Goal: Transaction & Acquisition: Purchase product/service

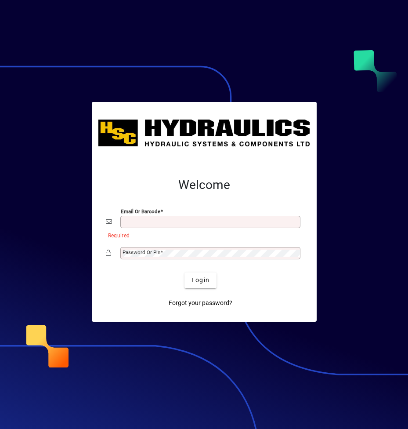
click at [145, 220] on input "Email or Barcode" at bounding box center [211, 221] width 177 height 7
type input "**********"
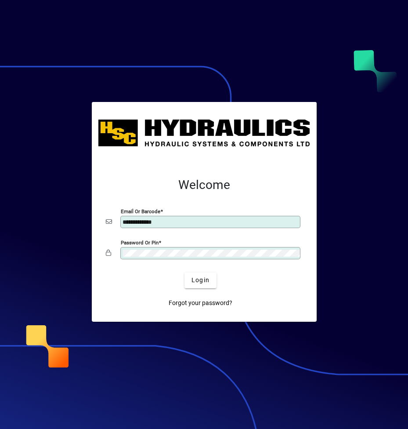
click at [185, 272] on button "Login" at bounding box center [201, 280] width 32 height 16
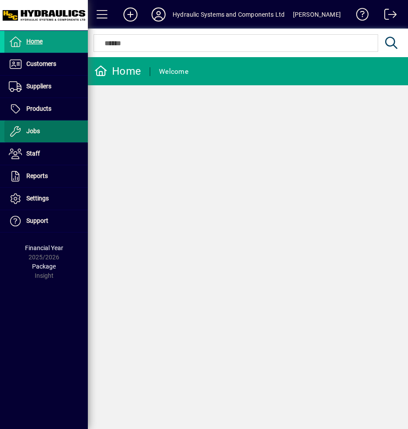
drag, startPoint x: 45, startPoint y: 131, endPoint x: 40, endPoint y: 133, distance: 6.0
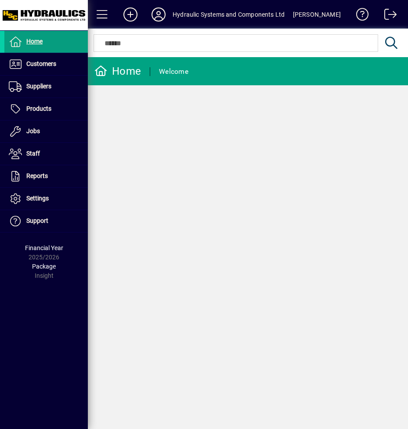
drag, startPoint x: 47, startPoint y: 130, endPoint x: 223, endPoint y: 129, distance: 176.2
click at [223, 129] on div "Home Welcome" at bounding box center [248, 243] width 320 height 372
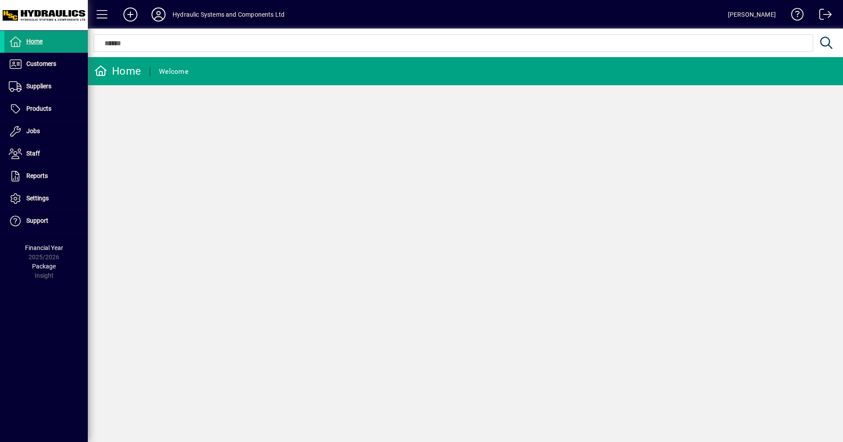
drag, startPoint x: 62, startPoint y: 103, endPoint x: 295, endPoint y: 199, distance: 251.8
click at [295, 199] on div "Home Welcome" at bounding box center [466, 249] width 756 height 385
click at [122, 68] on div "Home" at bounding box center [117, 71] width 47 height 14
click at [47, 62] on span "Customers" at bounding box center [41, 63] width 30 height 7
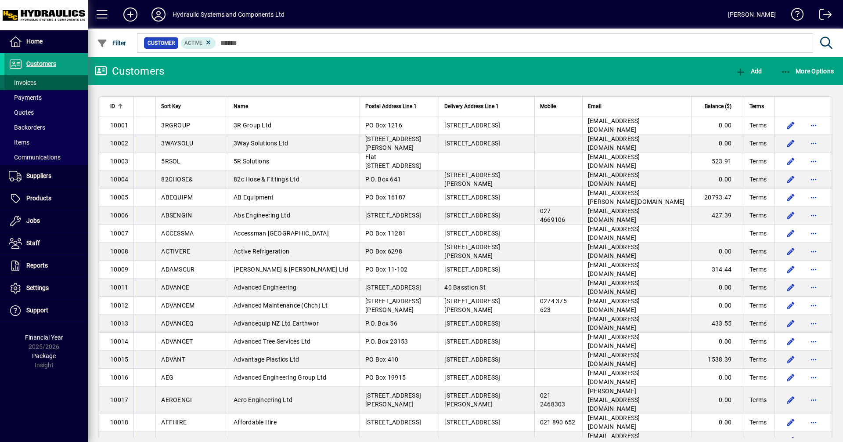
click at [48, 80] on span at bounding box center [45, 82] width 83 height 21
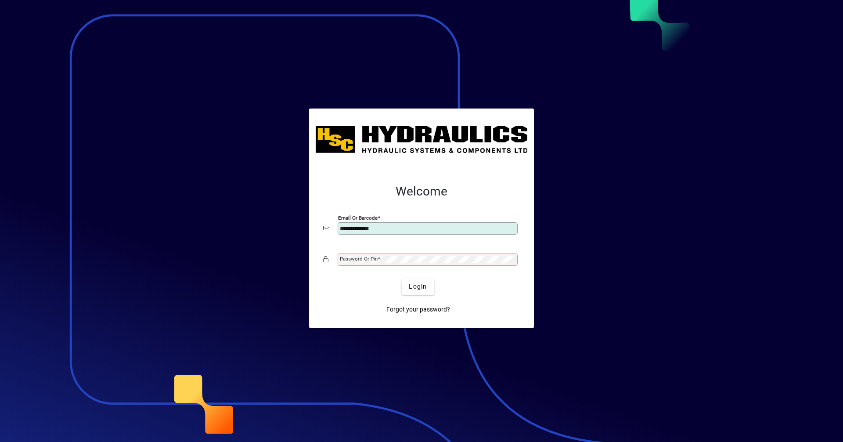
type input "**********"
click at [353, 261] on mat-label "Password or Pin" at bounding box center [359, 259] width 38 height 6
click at [402, 279] on button "Login" at bounding box center [418, 287] width 32 height 16
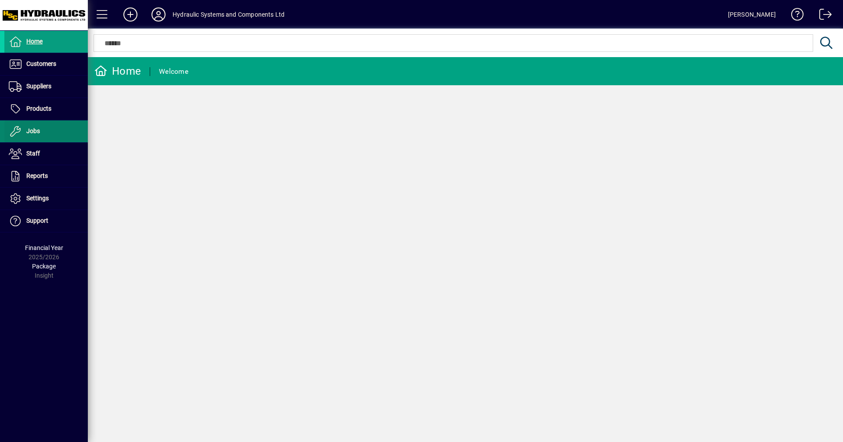
click at [44, 129] on span at bounding box center [45, 131] width 83 height 21
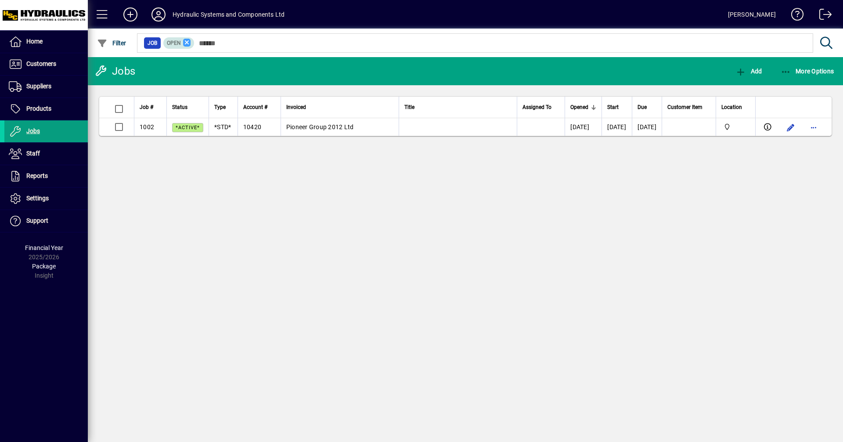
click at [188, 43] on icon at bounding box center [187, 43] width 8 height 8
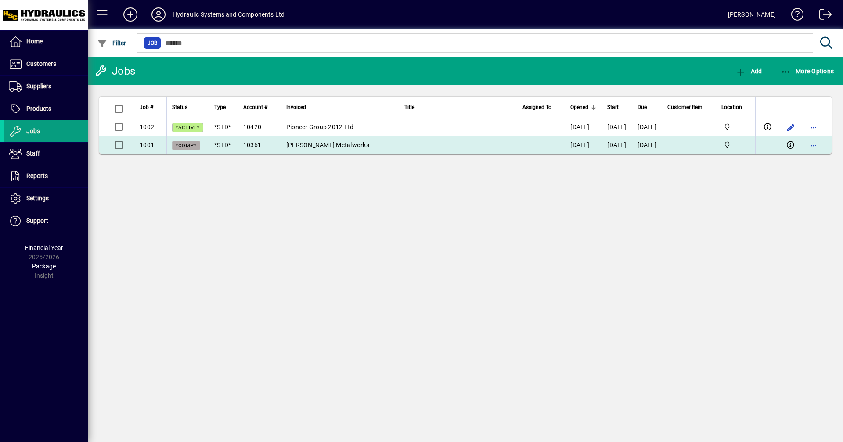
click at [372, 145] on td "[PERSON_NAME] Metalworks" at bounding box center [340, 145] width 118 height 18
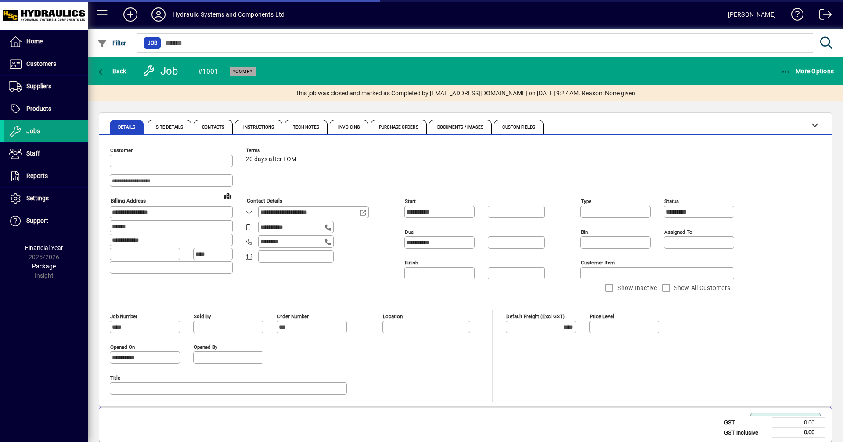
type input "***"
type input "**********"
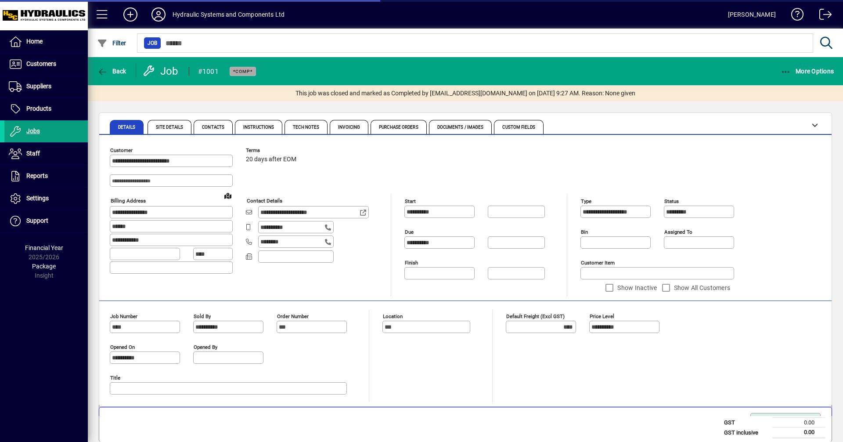
type input "**********"
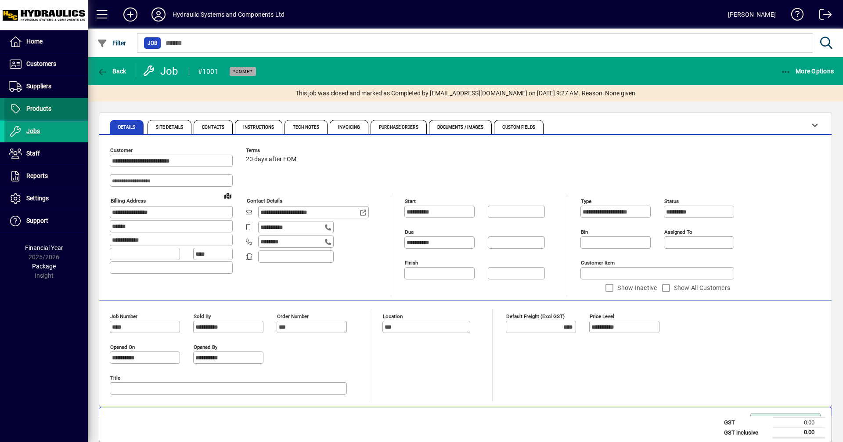
click at [55, 107] on span at bounding box center [45, 108] width 83 height 21
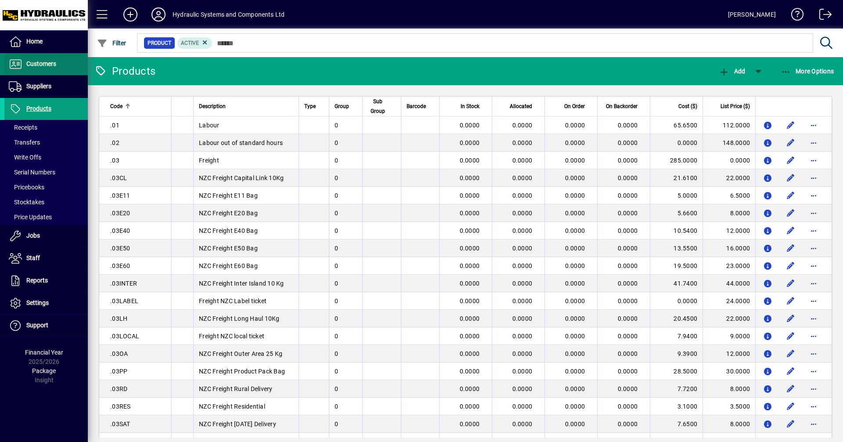
click at [54, 65] on span "Customers" at bounding box center [41, 63] width 30 height 7
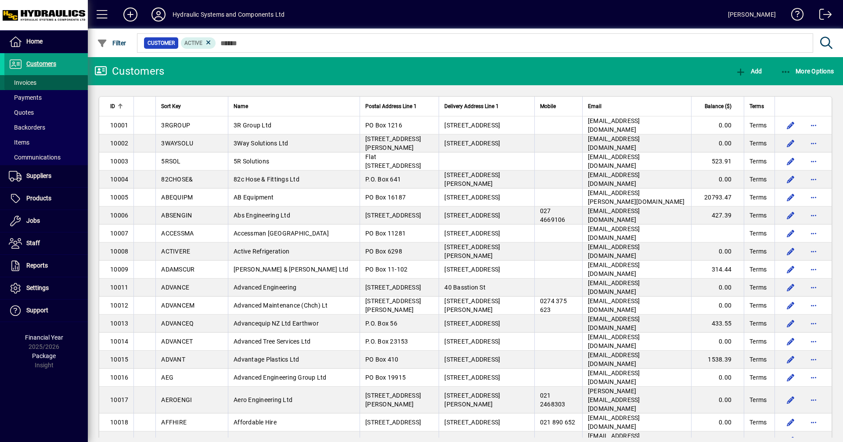
click at [48, 80] on span at bounding box center [45, 82] width 83 height 21
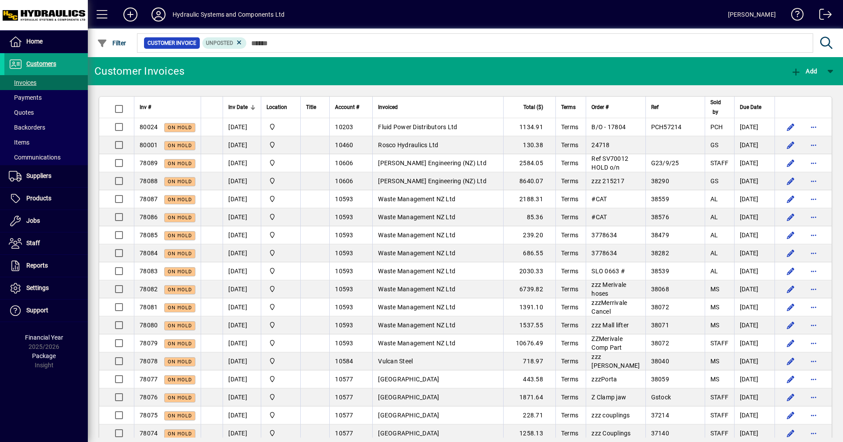
drag, startPoint x: 40, startPoint y: 199, endPoint x: 70, endPoint y: 343, distance: 147.7
click at [70, 343] on div "Financial Year 2025/2026" at bounding box center [44, 342] width 88 height 18
click at [47, 83] on span at bounding box center [45, 82] width 83 height 21
click at [806, 71] on span "Add" at bounding box center [804, 71] width 26 height 7
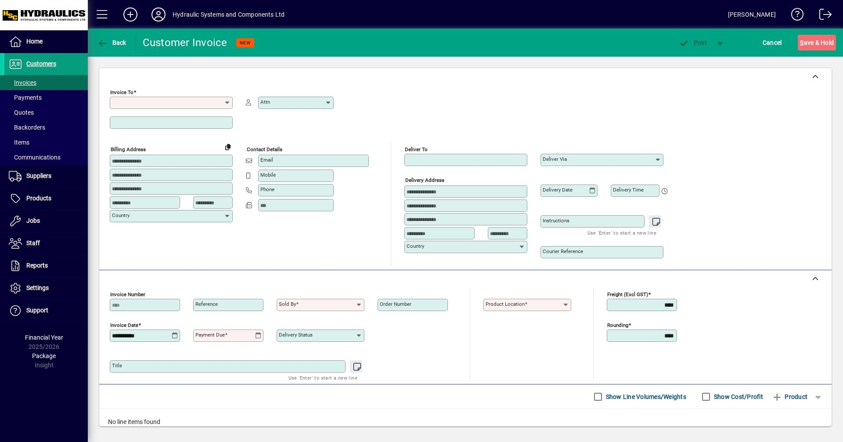
click at [144, 104] on input "Invoice To" at bounding box center [168, 102] width 112 height 7
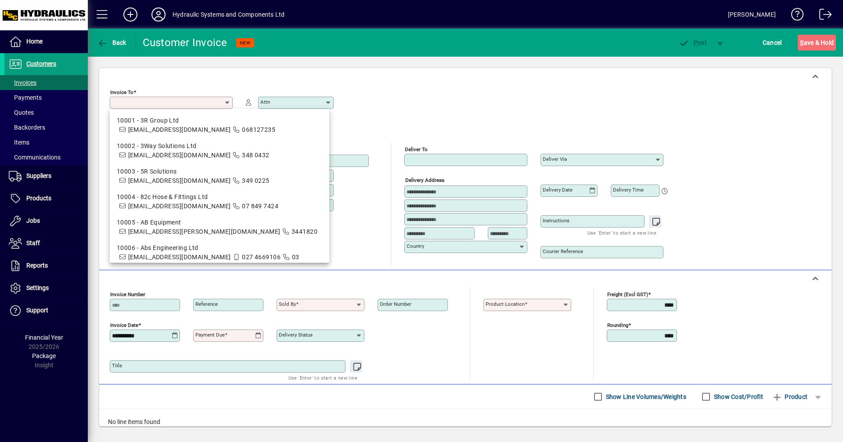
click at [503, 112] on div "Invoice To Attn" at bounding box center [396, 114] width 572 height 57
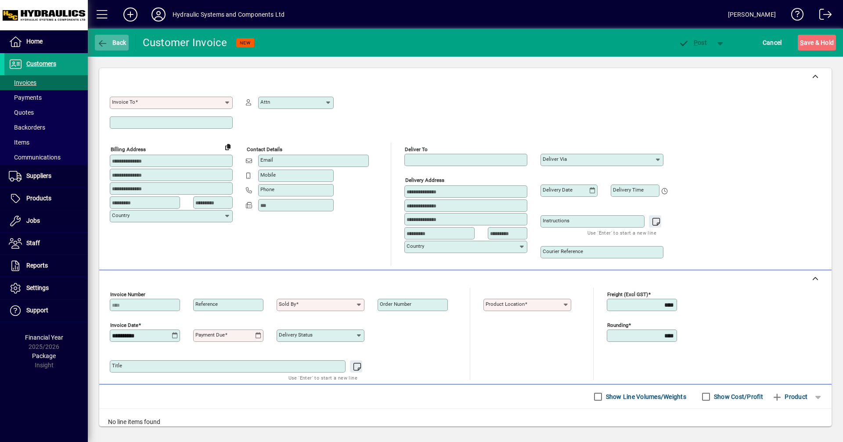
click at [114, 45] on span "Back" at bounding box center [111, 42] width 29 height 7
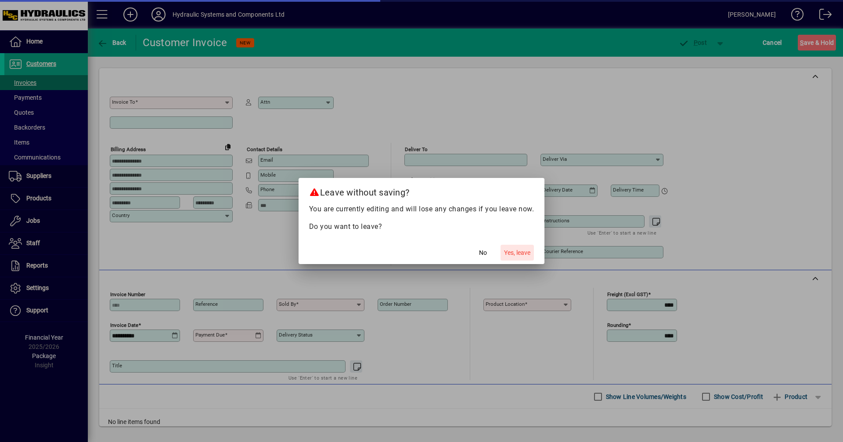
click at [519, 253] on span "Yes, leave" at bounding box center [517, 252] width 26 height 9
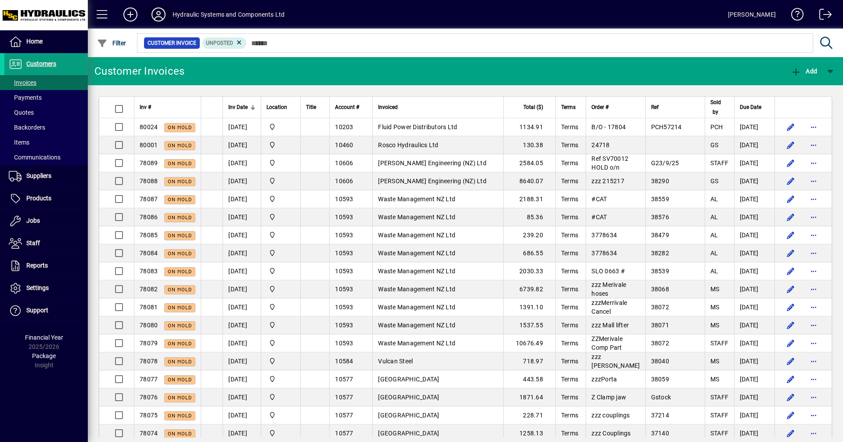
click at [155, 11] on icon at bounding box center [159, 14] width 18 height 14
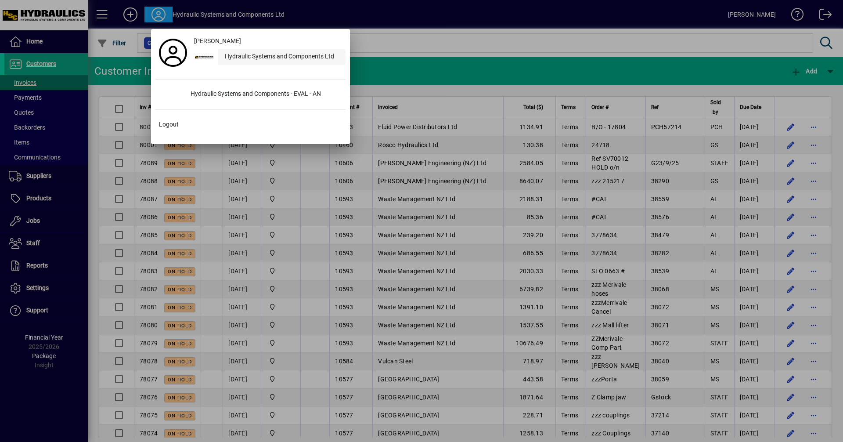
click at [261, 57] on div "Hydraulic Systems and Components Ltd" at bounding box center [282, 57] width 128 height 16
click at [172, 49] on icon at bounding box center [173, 53] width 28 height 28
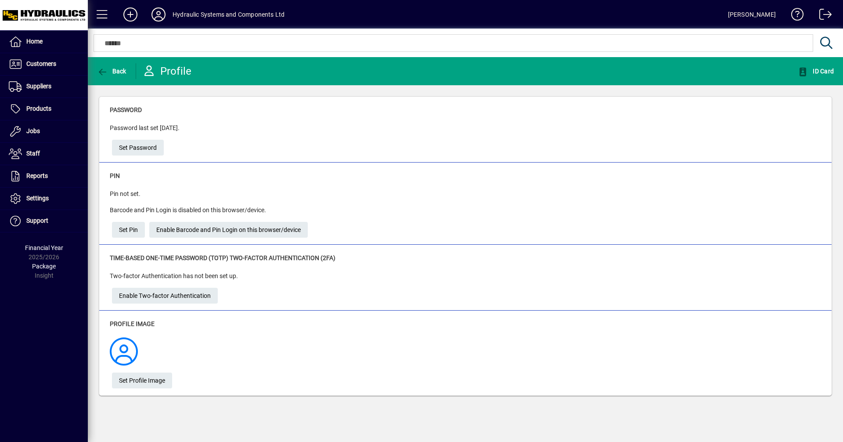
drag, startPoint x: 49, startPoint y: 131, endPoint x: 321, endPoint y: 102, distance: 273.4
click at [327, 102] on div "Password Password last set [DATE]. Set Password" at bounding box center [465, 130] width 733 height 66
click at [157, 14] on icon at bounding box center [159, 14] width 18 height 14
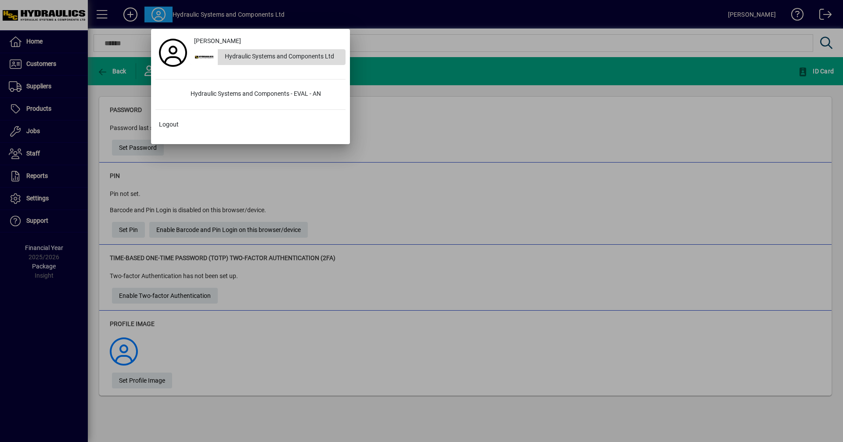
click at [268, 53] on div "Hydraulic Systems and Components Ltd" at bounding box center [282, 57] width 128 height 16
drag, startPoint x: 278, startPoint y: 54, endPoint x: 244, endPoint y: 70, distance: 37.5
click at [244, 70] on div "[PERSON_NAME] Hydraulic Systems and Components Ltd" at bounding box center [251, 52] width 190 height 39
click at [251, 94] on div "Hydraulic Systems and Components - EVAL - AN" at bounding box center [265, 95] width 162 height 16
